Goal: Find specific page/section: Find specific page/section

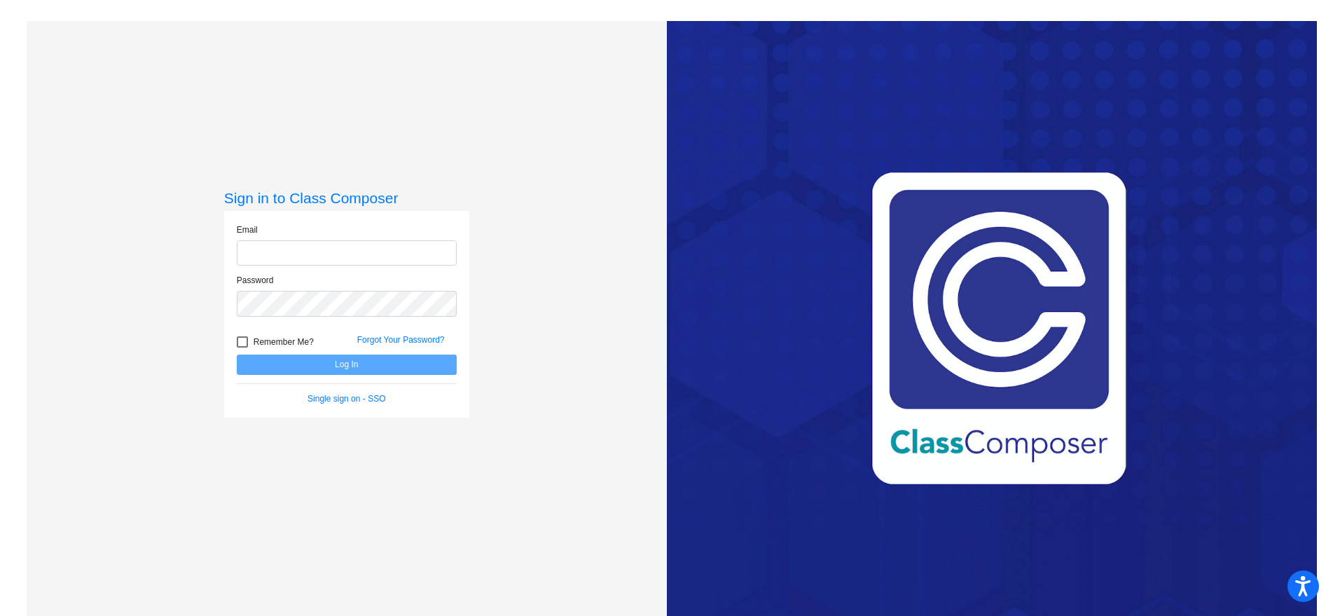
type input "pkjergaard@hcsdcyclones.com"
click at [327, 359] on button "Log In" at bounding box center [347, 364] width 220 height 20
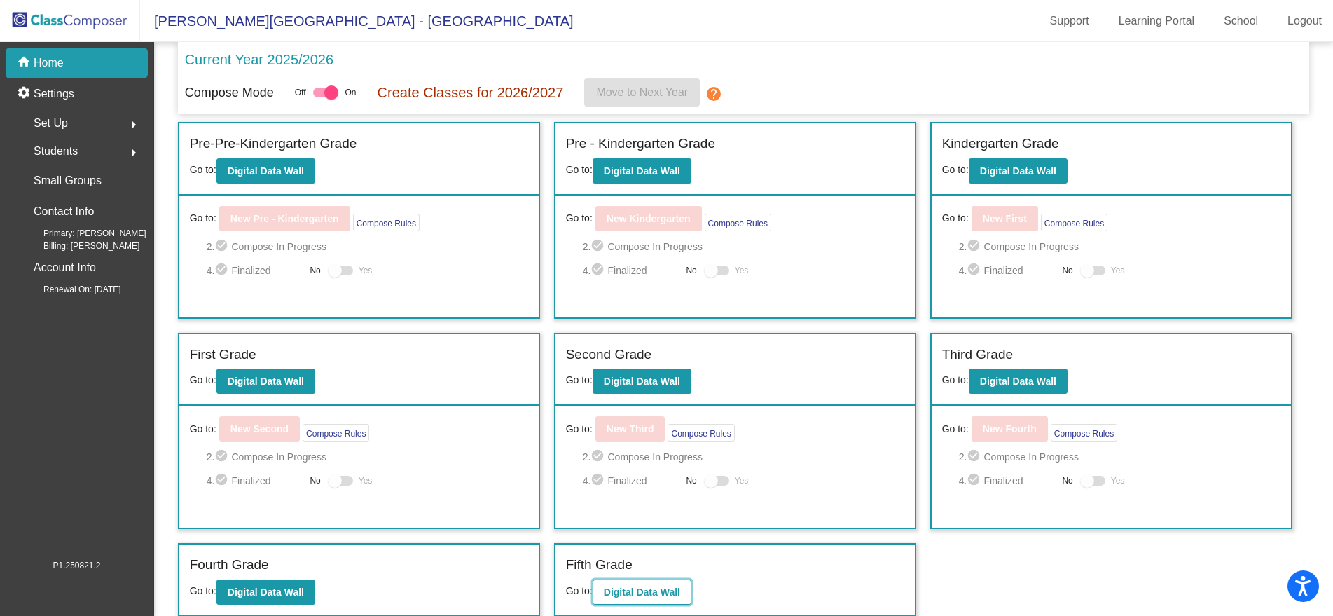
click at [659, 595] on b "Digital Data Wall" at bounding box center [642, 591] width 76 height 11
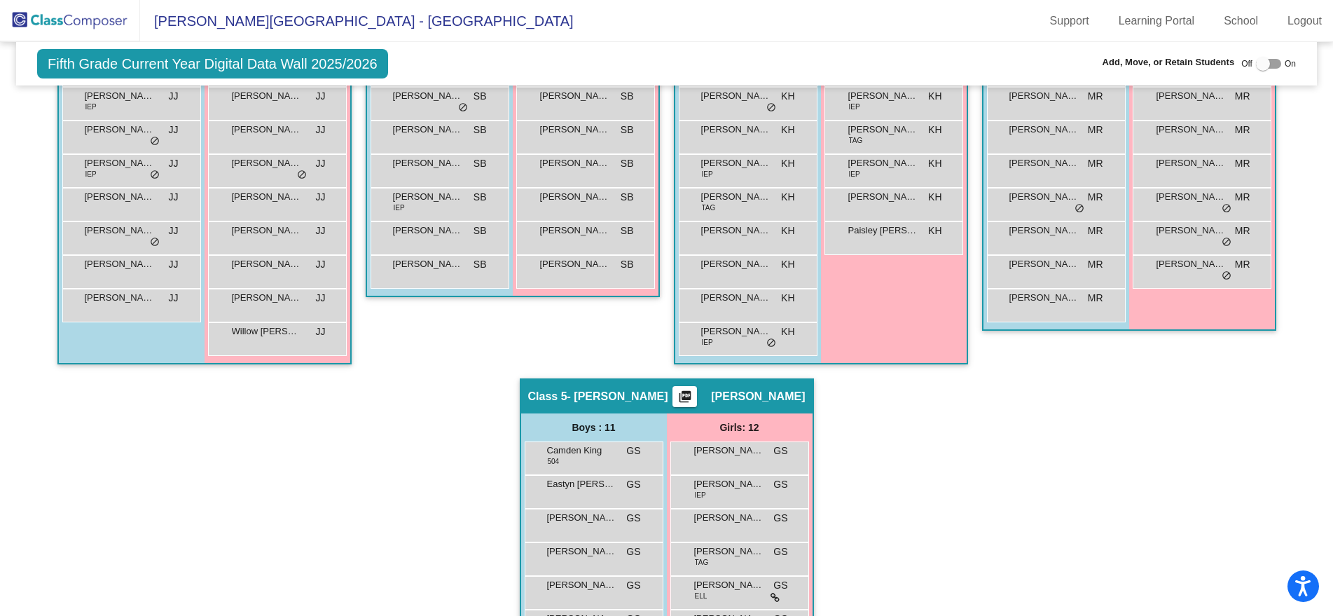
scroll to position [597, 0]
